Goal: Information Seeking & Learning: Check status

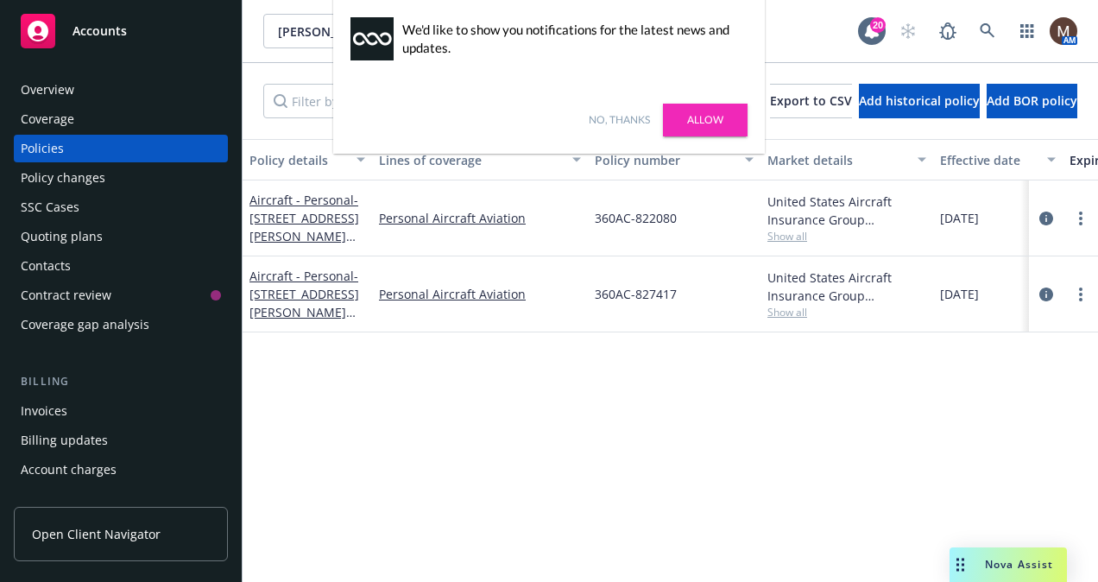
click at [475, 469] on div "Policy details Lines of coverage Policy number Market details Effective date Ex…" at bounding box center [671, 354] width 856 height 430
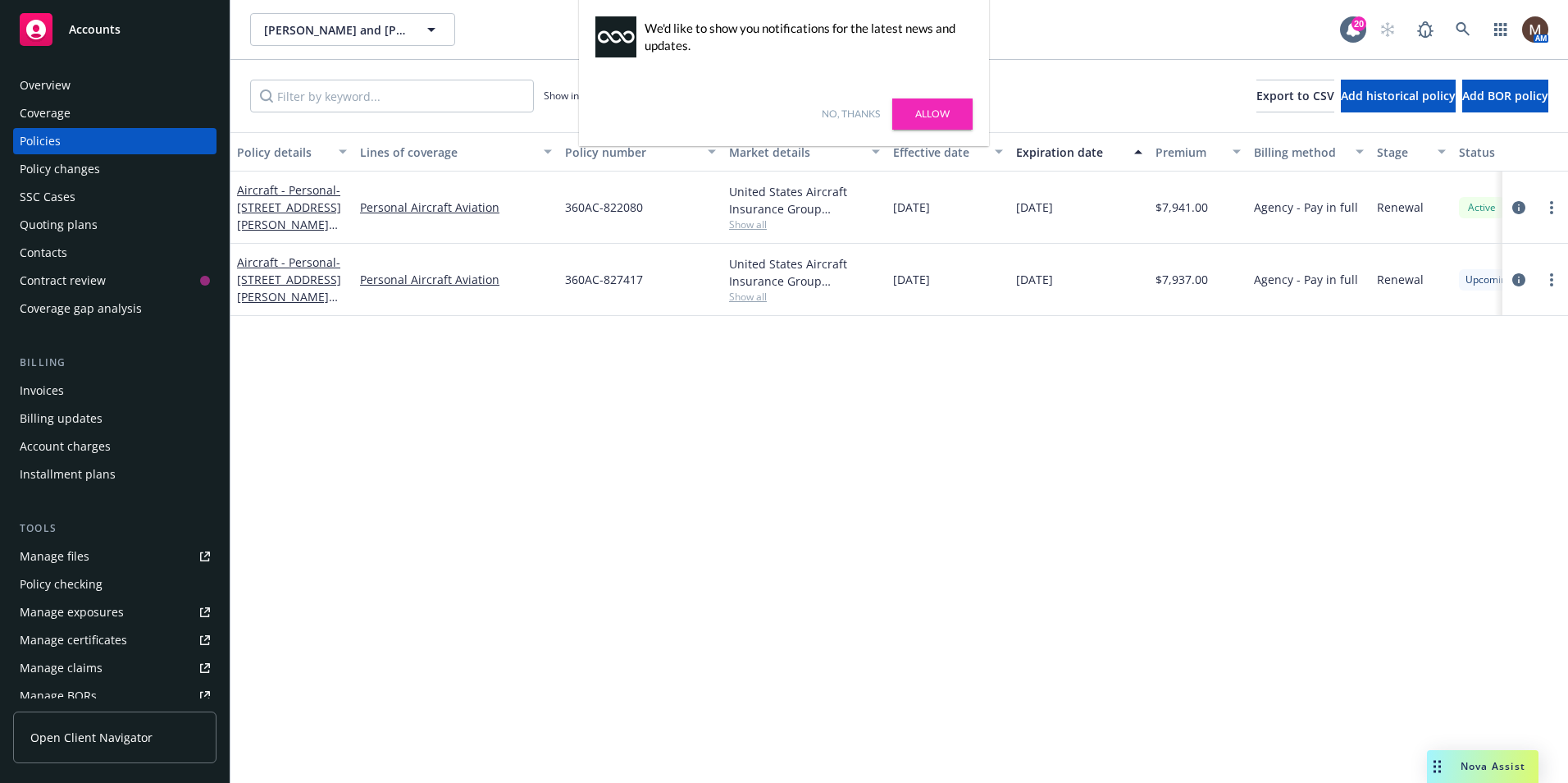
click at [867, 110] on link "No, thanks" at bounding box center [850, 114] width 58 height 15
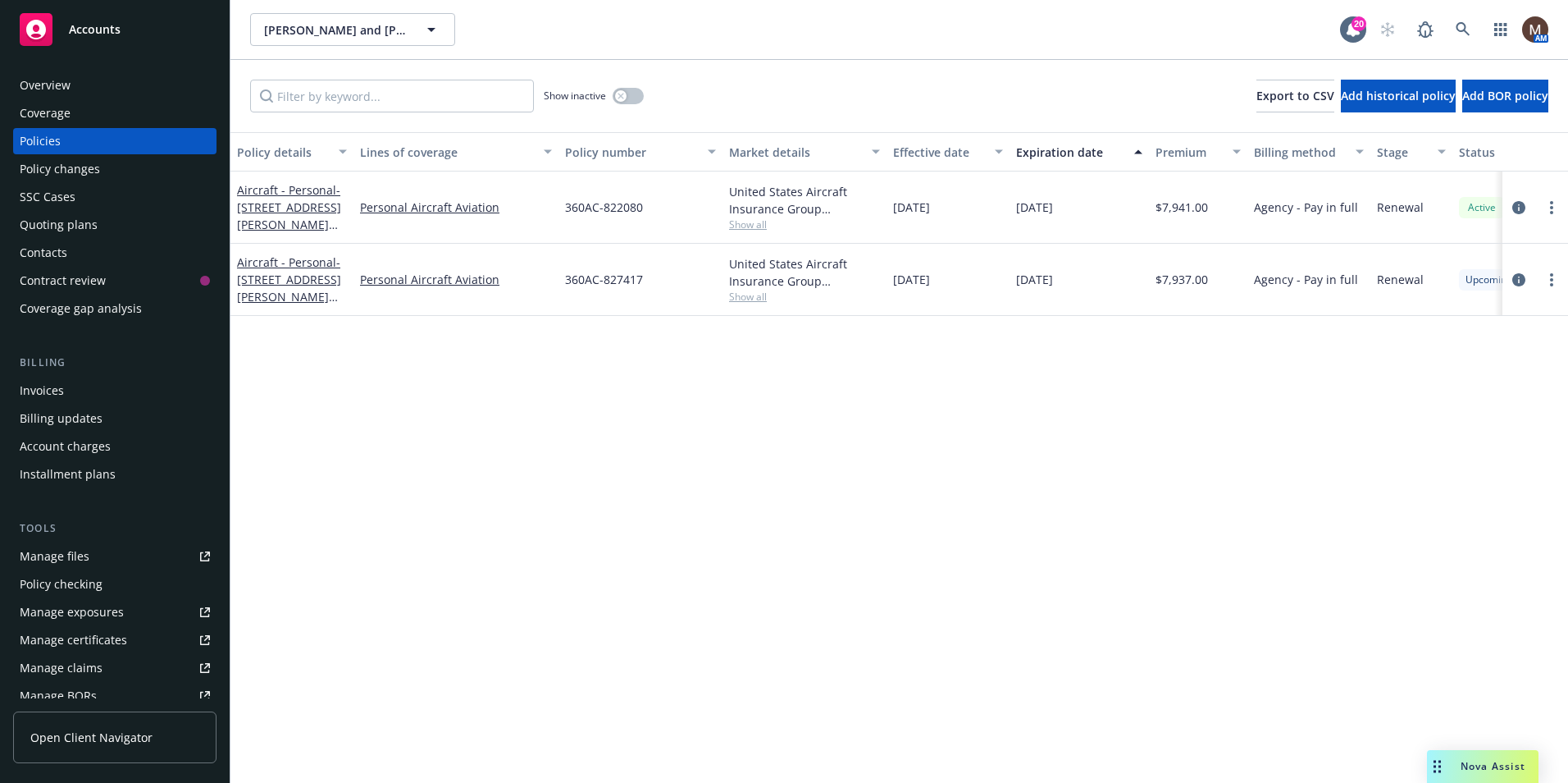
click at [639, 33] on div "[PERSON_NAME] and [PERSON_NAME], As Co-Trustees of the Mark & [PERSON_NAME] Rev…" at bounding box center [794, 29] width 1089 height 33
click at [772, 50] on div "[PERSON_NAME] and [PERSON_NAME], As Co-Trustees of the Mark & [PERSON_NAME] Rev…" at bounding box center [899, 29] width 1337 height 59
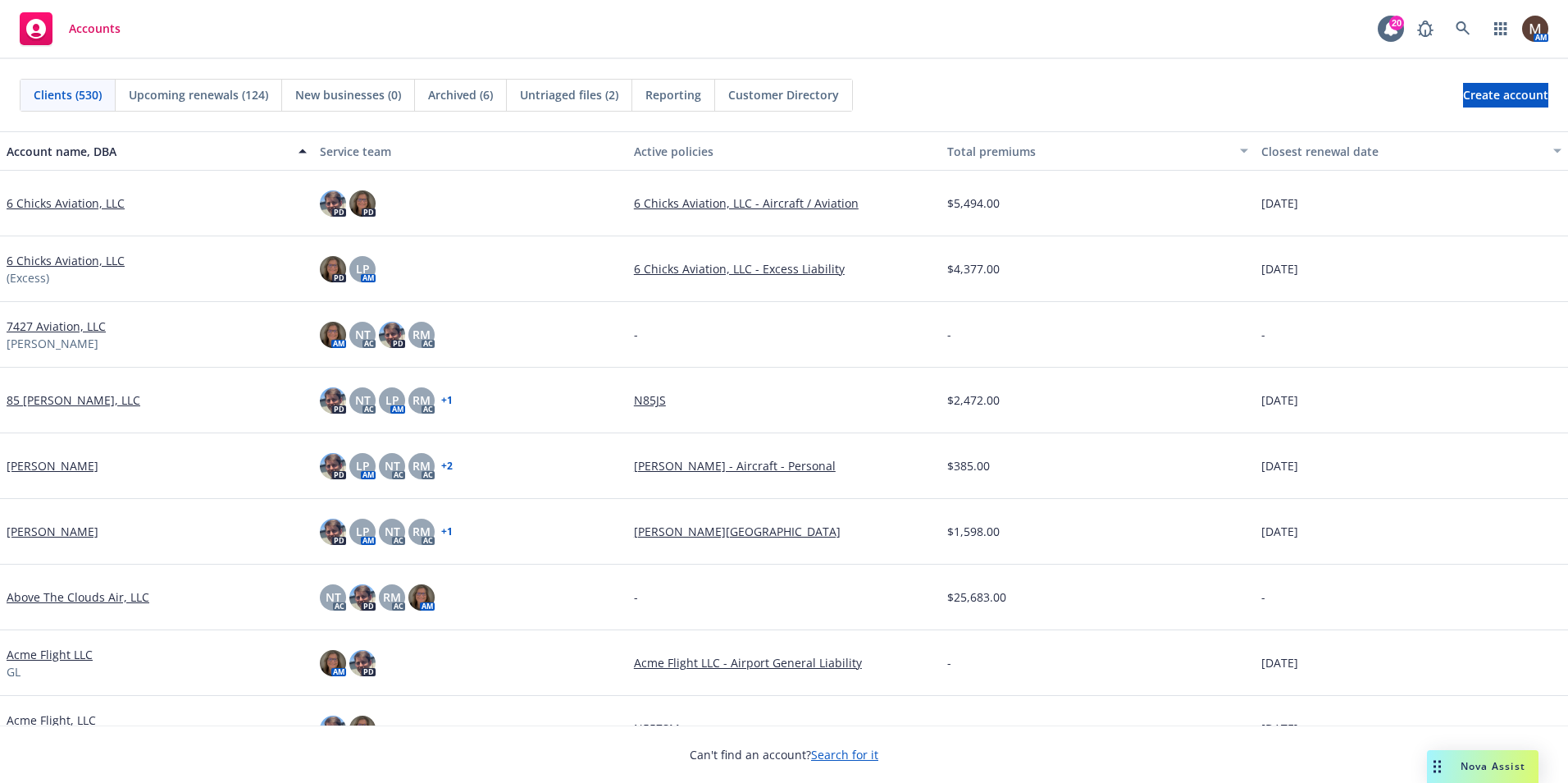
click at [827, 36] on div "Accounts 20 AM" at bounding box center [784, 29] width 1568 height 59
drag, startPoint x: 204, startPoint y: 88, endPoint x: 217, endPoint y: 105, distance: 21.4
click at [204, 88] on span "Upcoming renewals (124)" at bounding box center [198, 95] width 140 height 17
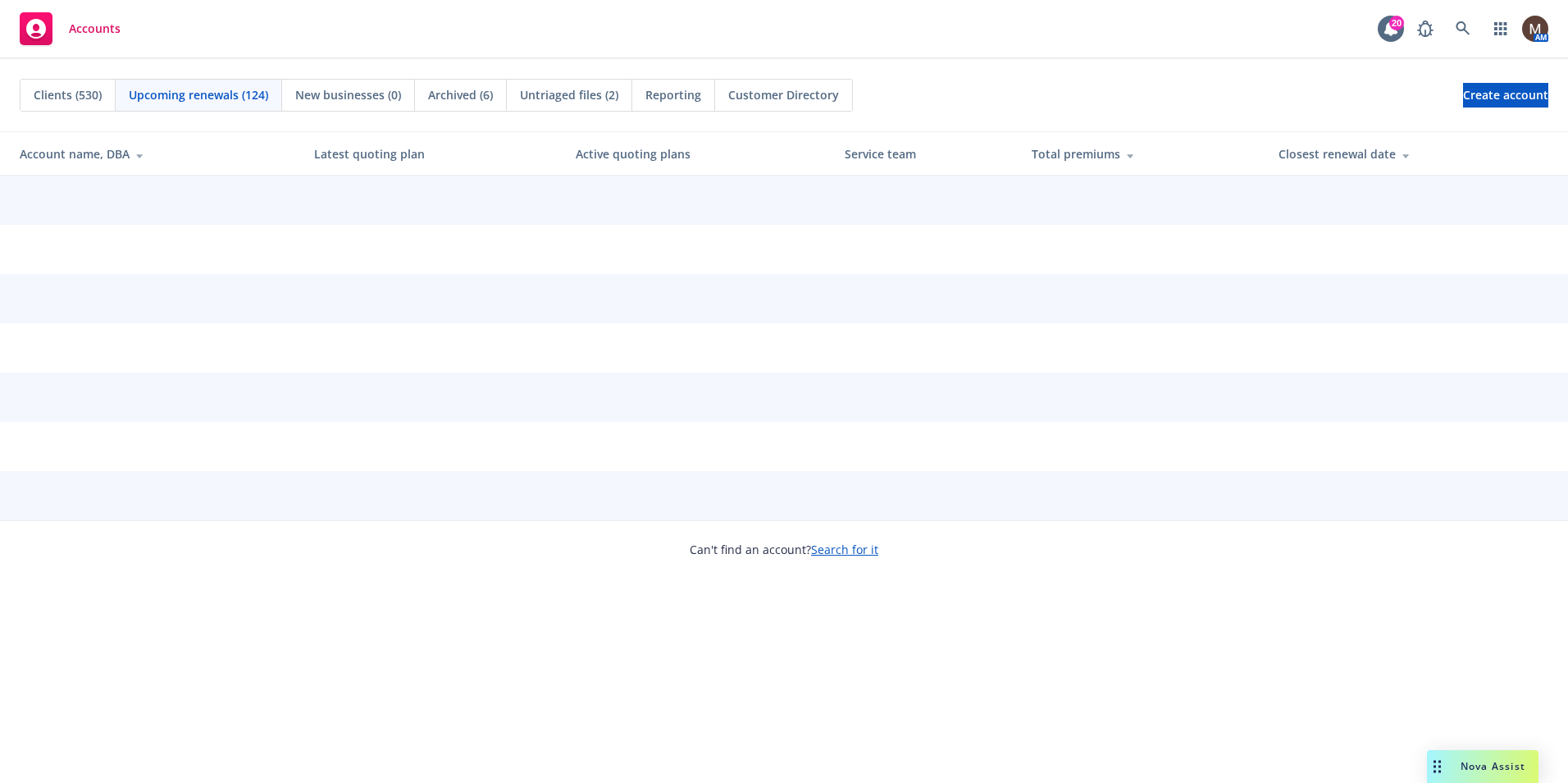
click at [1253, 148] on div "Total premiums" at bounding box center [1142, 154] width 221 height 17
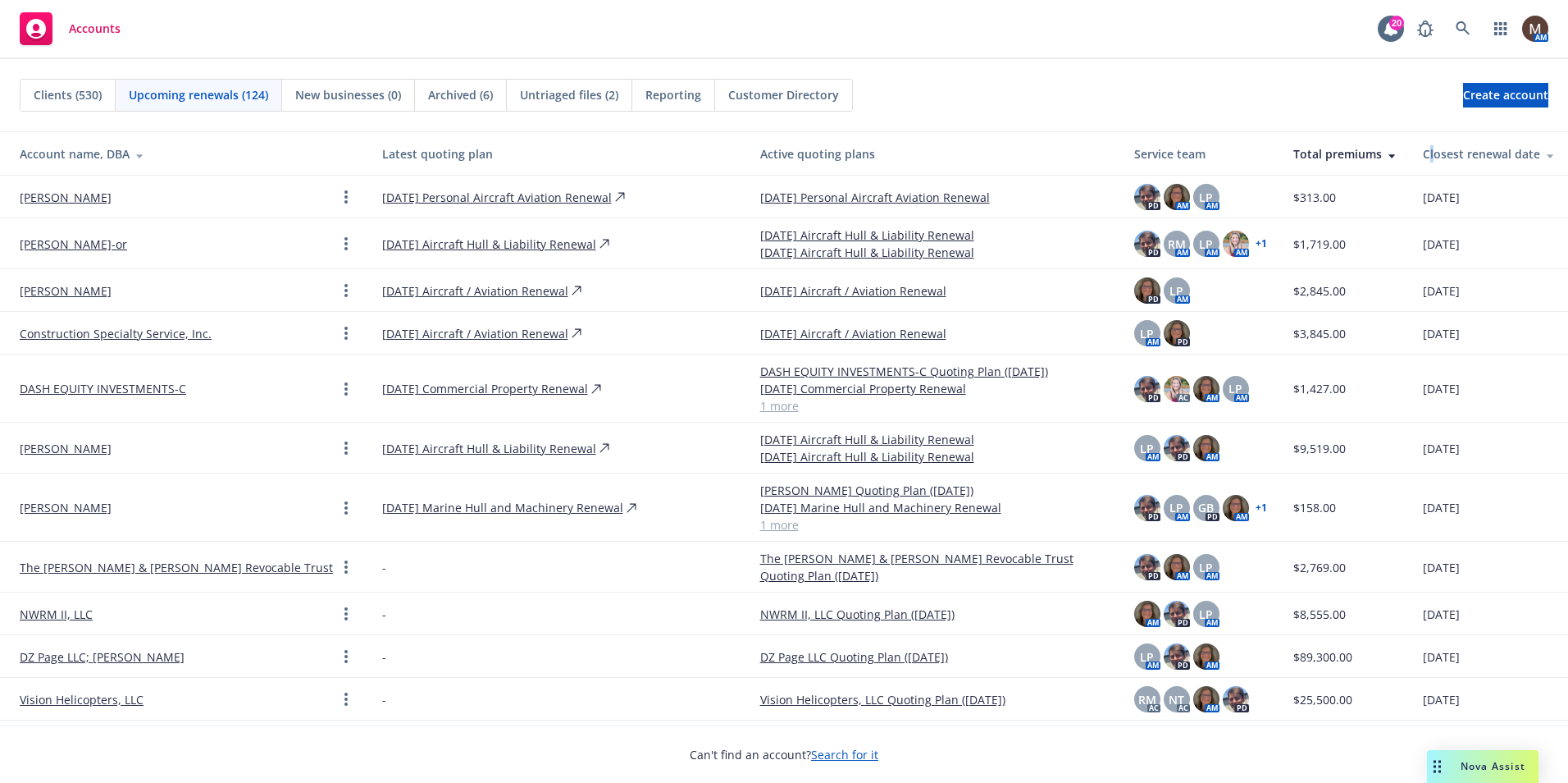
click at [1423, 150] on div "Closest renewal date" at bounding box center [1488, 154] width 132 height 17
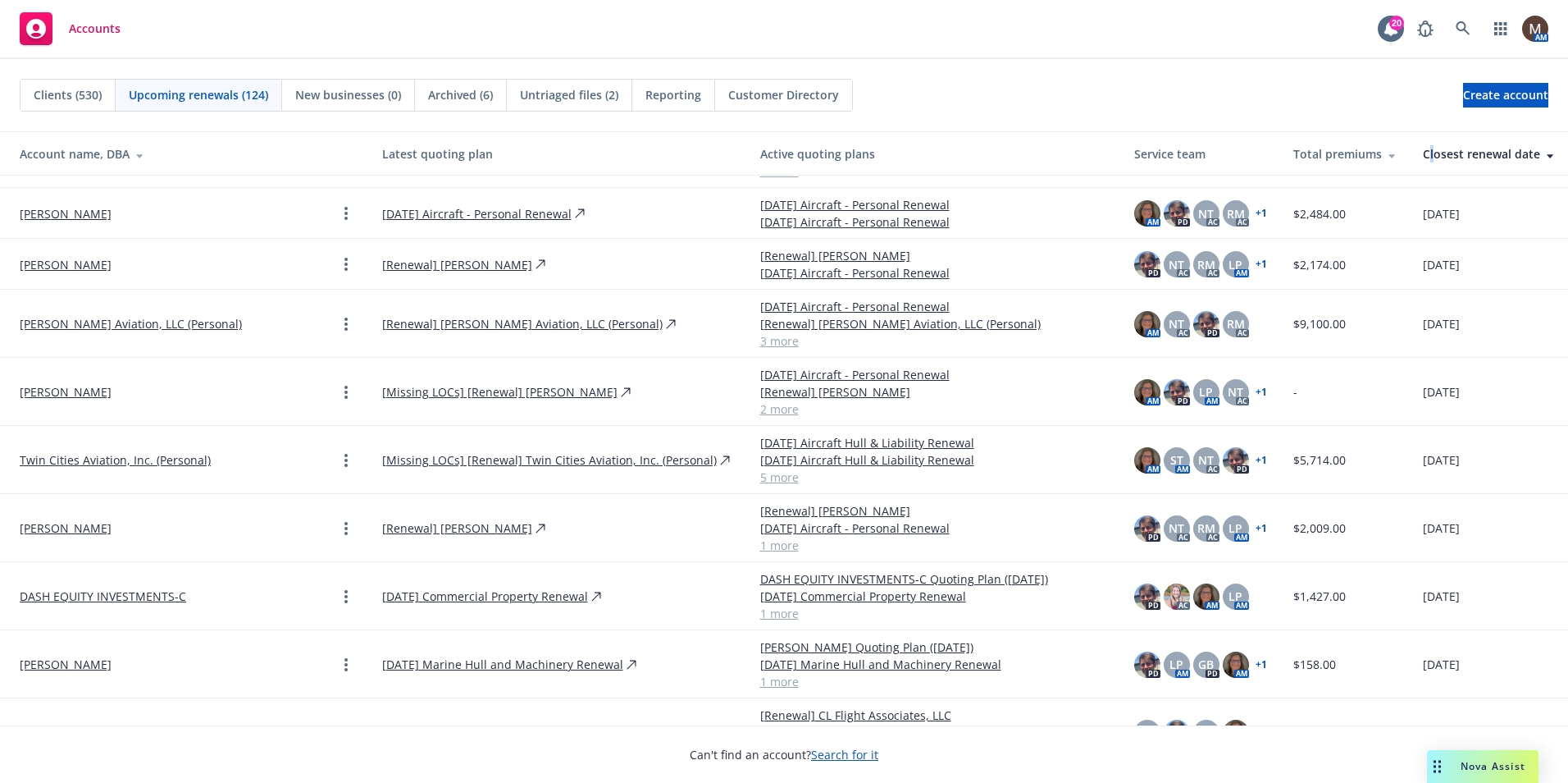
scroll to position [411, 0]
